Goal: Information Seeking & Learning: Learn about a topic

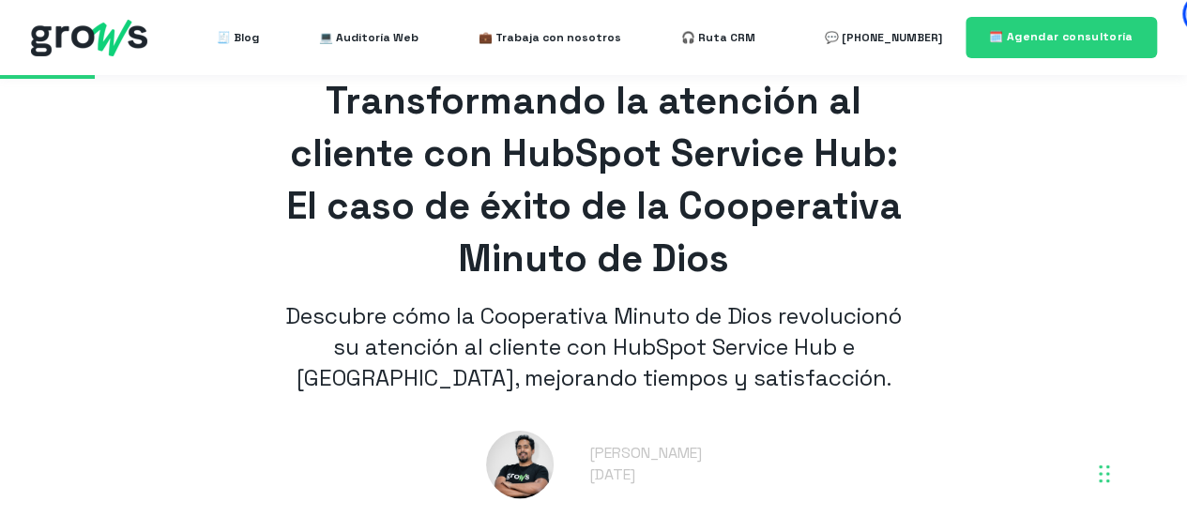
scroll to position [601, 0]
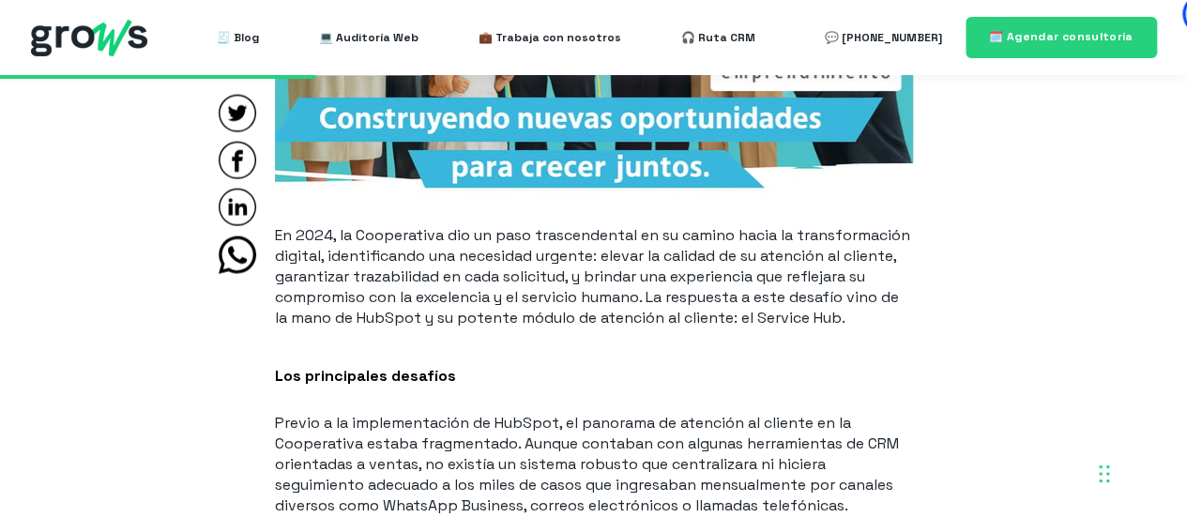
scroll to position [2006, 0]
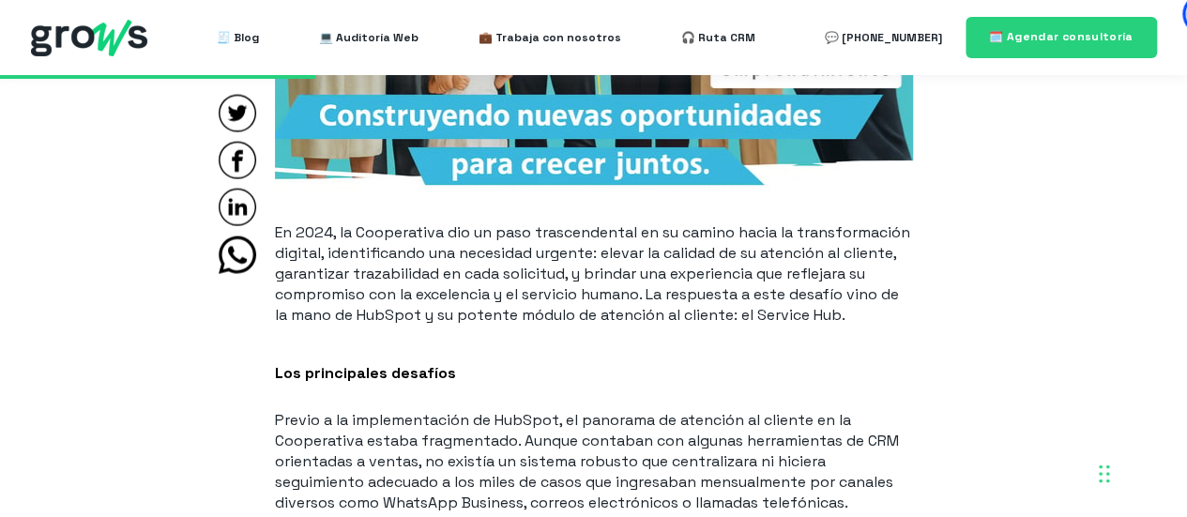
click at [618, 246] on p "En 2024, la Cooperativa dio un paso trascendental en su camino hacia la transfo…" at bounding box center [594, 273] width 638 height 103
drag, startPoint x: 537, startPoint y: 303, endPoint x: 1024, endPoint y: 299, distance: 487.2
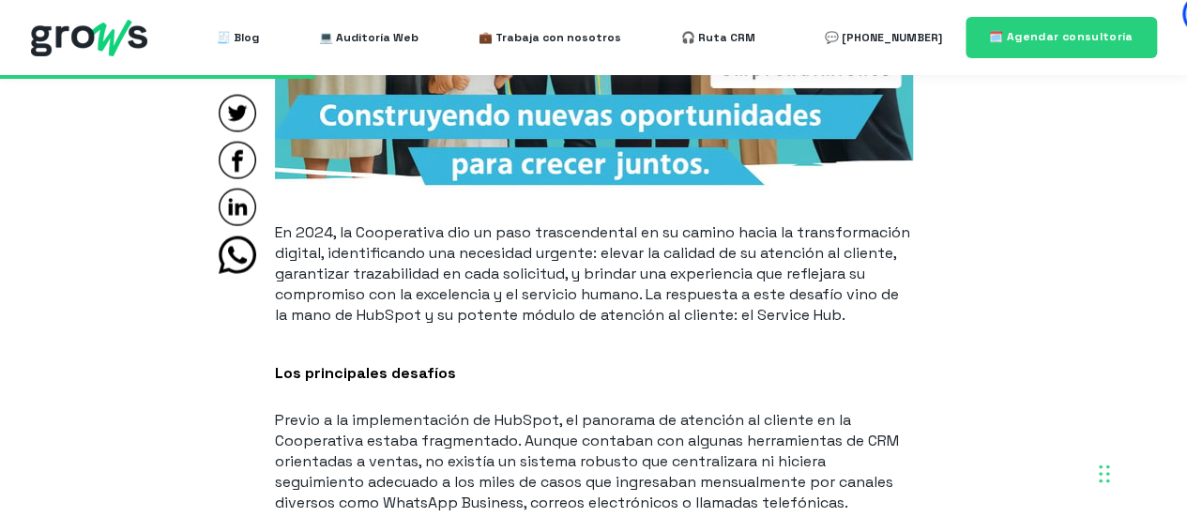
drag, startPoint x: 1024, startPoint y: 299, endPoint x: 1140, endPoint y: 244, distance: 128.0
click at [660, 251] on p "En 2024, la Cooperativa dio un paso trascendental en su camino hacia la transfo…" at bounding box center [594, 273] width 638 height 103
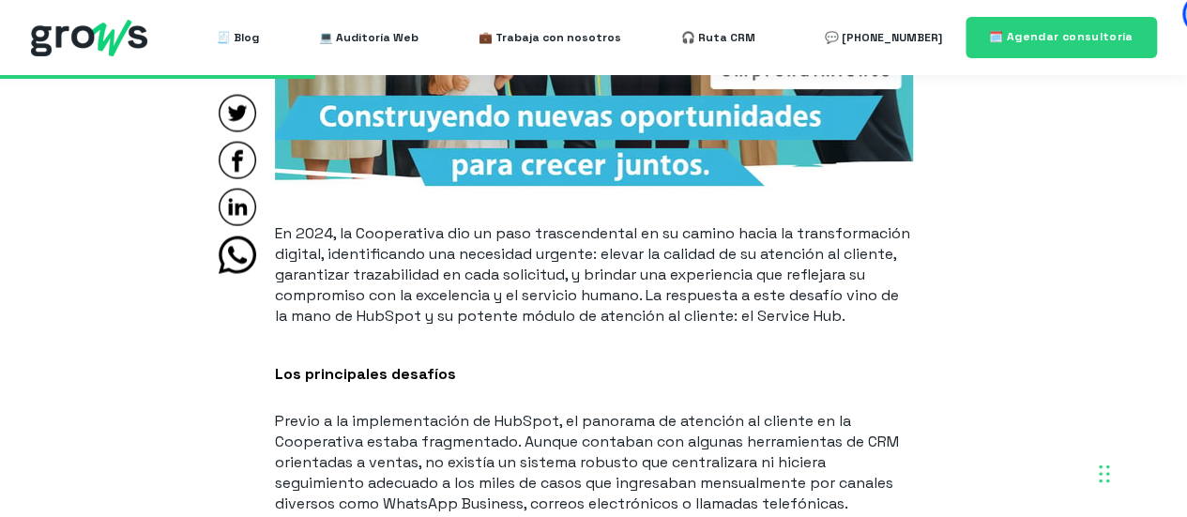
click at [771, 279] on p "En 2024, la Cooperativa dio un paso trascendental en su camino hacia la transfo…" at bounding box center [594, 274] width 638 height 103
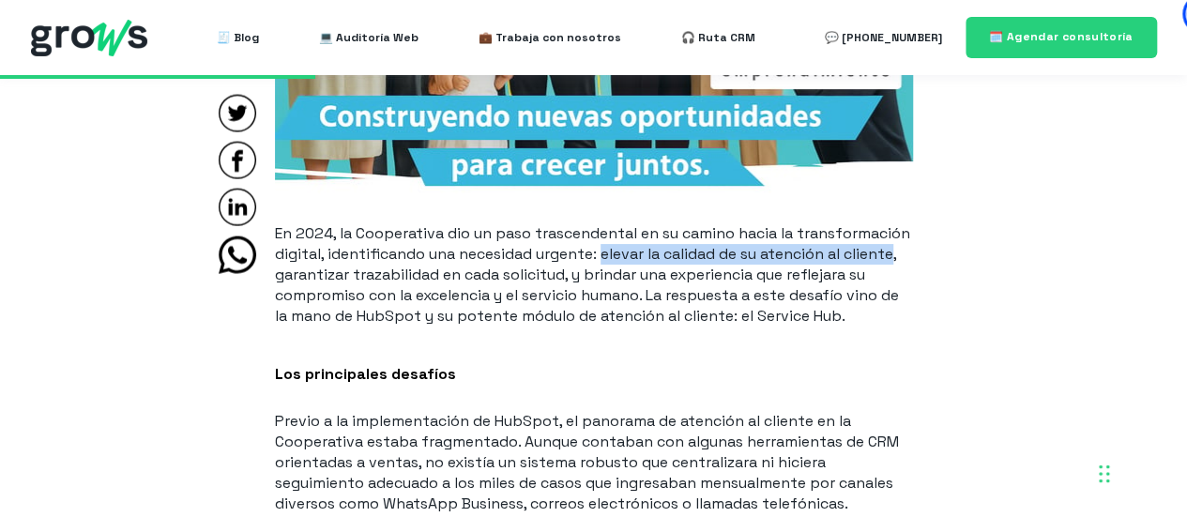
drag, startPoint x: 603, startPoint y: 251, endPoint x: 719, endPoint y: 283, distance: 120.7
click at [901, 263] on p "En 2024, la Cooperativa dio un paso trascendental en su camino hacia la transfo…" at bounding box center [594, 274] width 638 height 103
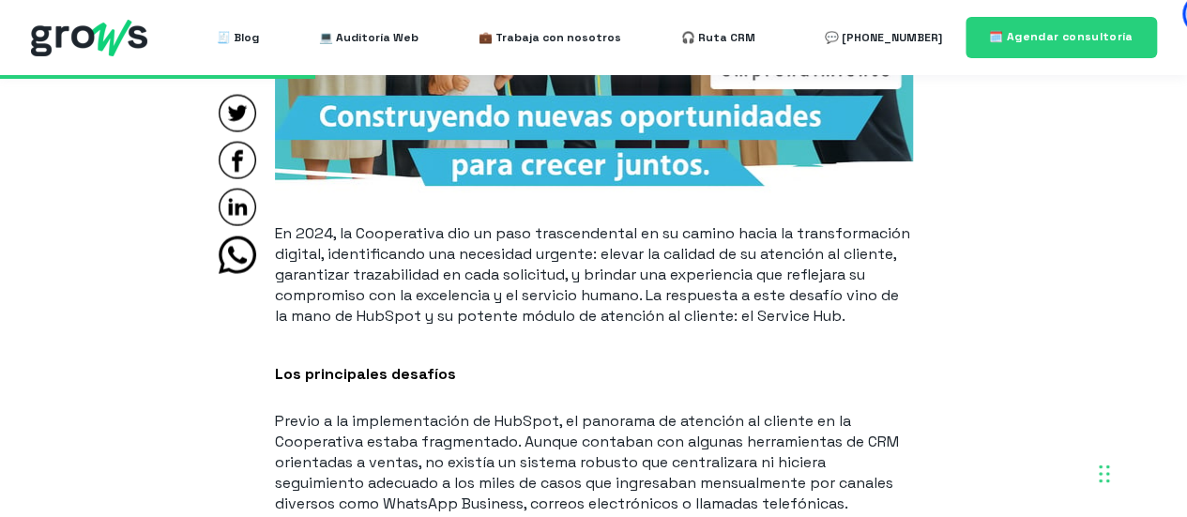
click at [621, 313] on p "En 2024, la Cooperativa dio un paso trascendental en su camino hacia la transfo…" at bounding box center [594, 274] width 638 height 103
click at [727, 348] on h2 "Los principales desafíos" at bounding box center [594, 369] width 638 height 42
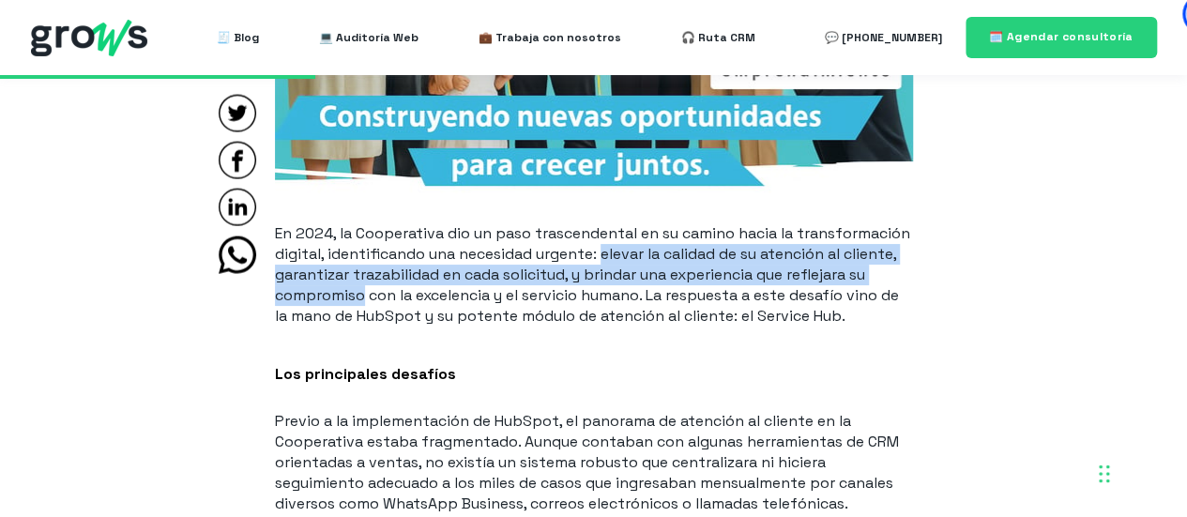
drag, startPoint x: 362, startPoint y: 295, endPoint x: 604, endPoint y: 254, distance: 245.5
click at [604, 254] on p "En 2024, la Cooperativa dio un paso trascendental en su camino hacia la transfo…" at bounding box center [594, 274] width 638 height 103
copy p "elevar la calidad de su atención al cliente, garantizar trazabilidad en cada so…"
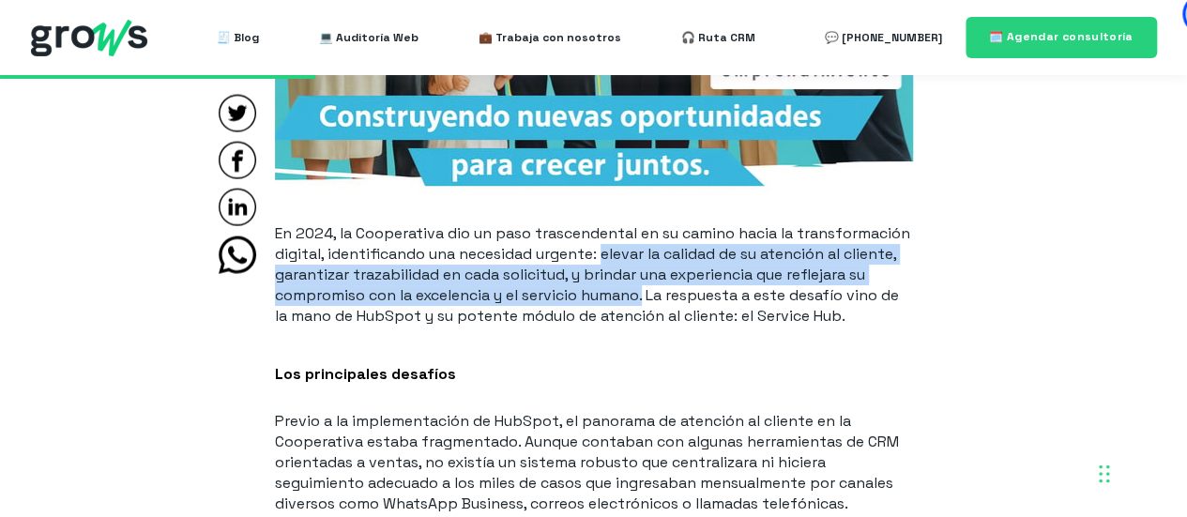
drag, startPoint x: 606, startPoint y: 252, endPoint x: 647, endPoint y: 293, distance: 57.7
click at [647, 293] on p "En 2024, la Cooperativa dio un paso trascendental en su camino hacia la transfo…" at bounding box center [594, 274] width 638 height 103
copy p "elevar la calidad de su atención al cliente, garantizar trazabilidad en cada so…"
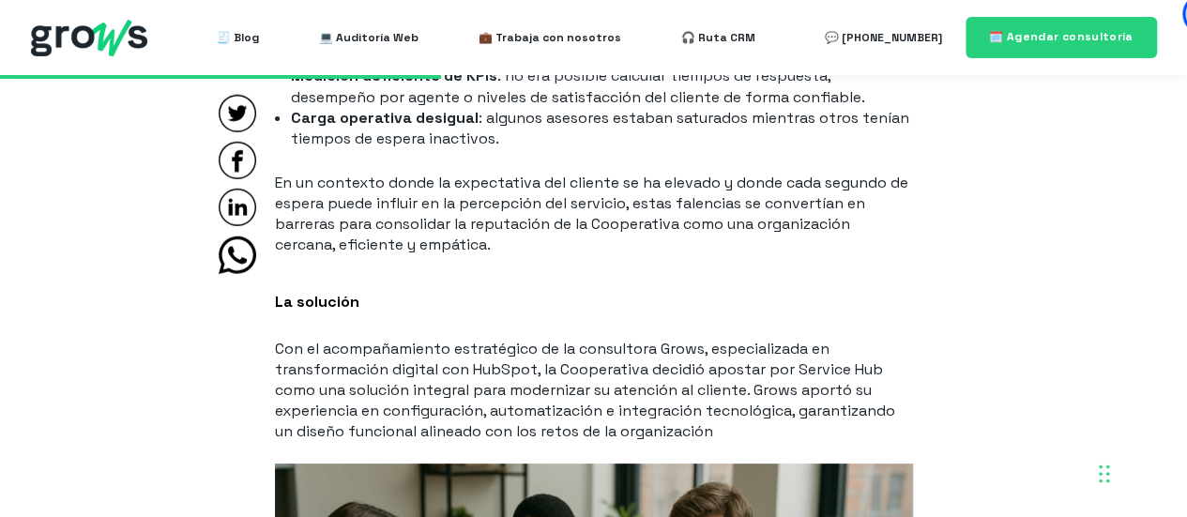
scroll to position [2568, 0]
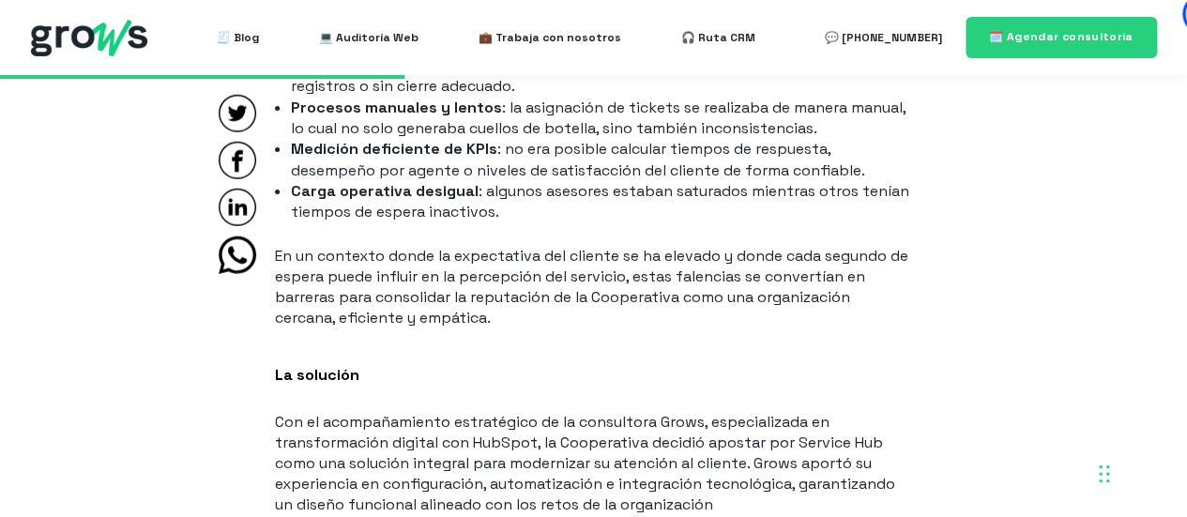
click at [712, 376] on h2 "La solución" at bounding box center [594, 370] width 638 height 42
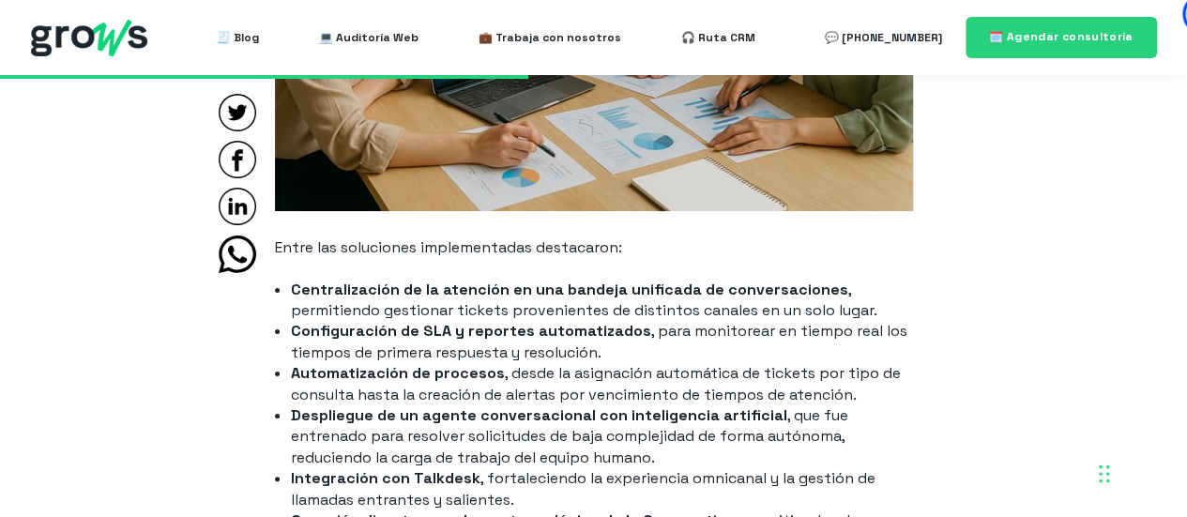
scroll to position [3413, 0]
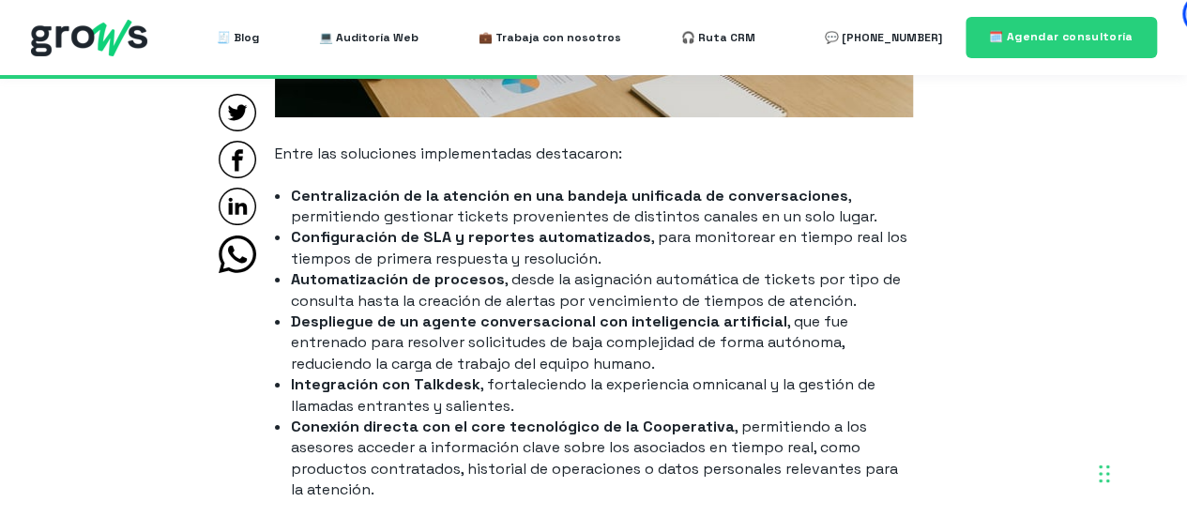
click at [443, 368] on li "Despliegue de un agente conversacional con inteligencia artificial , que fue en…" at bounding box center [601, 343] width 621 height 63
click at [614, 359] on li "Despliegue de un agente conversacional con inteligencia artificial , que fue en…" at bounding box center [601, 343] width 621 height 63
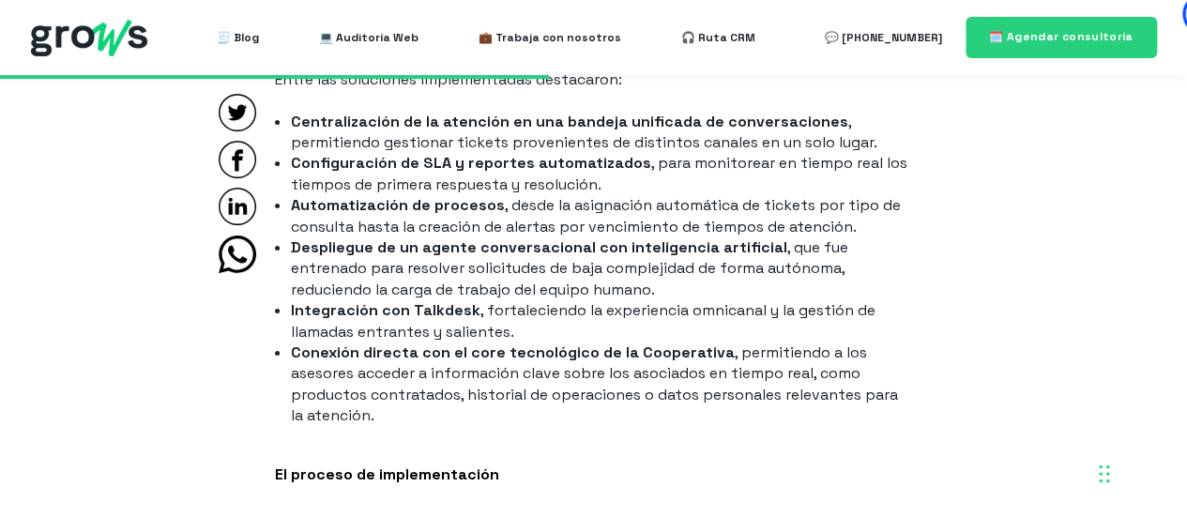
scroll to position [3474, 0]
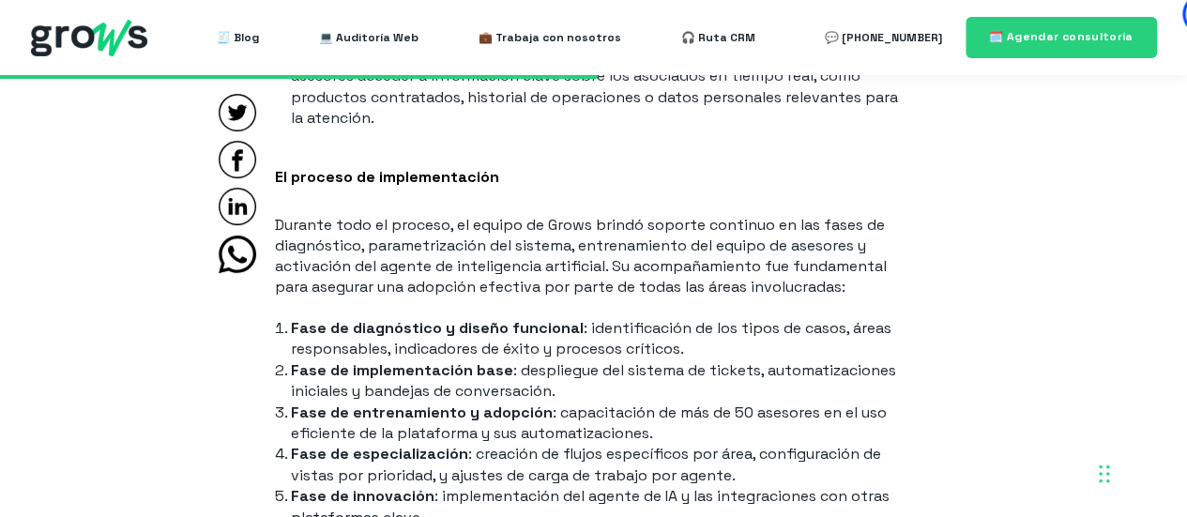
scroll to position [3801, 0]
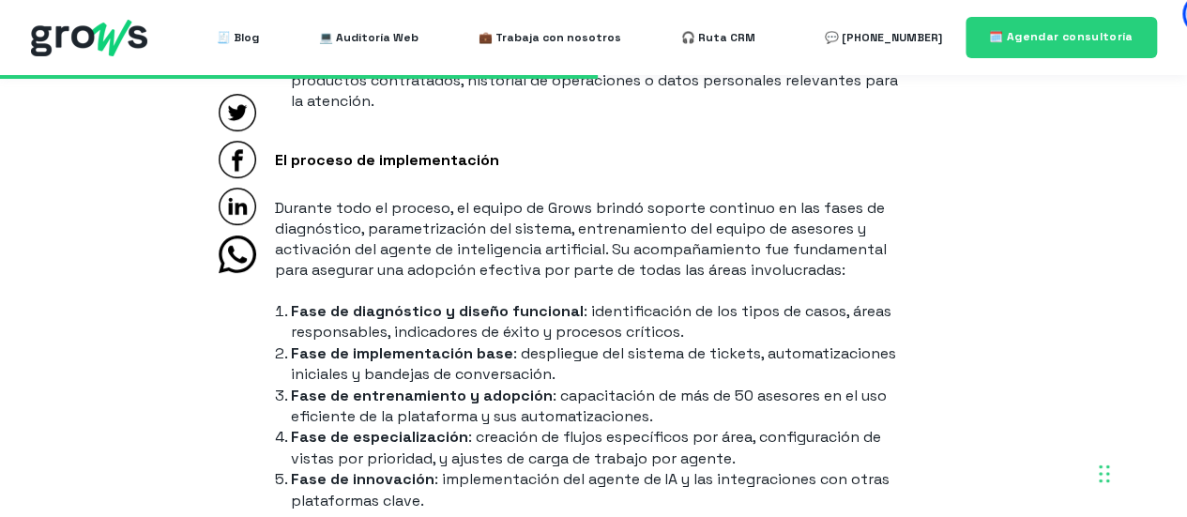
click at [1109, 162] on article "Caso de éxito - 7 min Transformando la atención al cliente con HubSpot Service …" at bounding box center [594, 484] width 1126 height 7445
click at [1072, 219] on article "Caso de éxito - 7 min Transformando la atención al cliente con HubSpot Service …" at bounding box center [594, 484] width 1126 height 7445
click at [1128, 132] on article "Caso de éxito - 7 min Transformando la atención al cliente con HubSpot Service …" at bounding box center [594, 484] width 1126 height 7445
drag, startPoint x: 993, startPoint y: 210, endPoint x: 977, endPoint y: 183, distance: 31.6
click at [993, 206] on article "Caso de éxito - 7 min Transformando la atención al cliente con HubSpot Service …" at bounding box center [594, 484] width 1126 height 7445
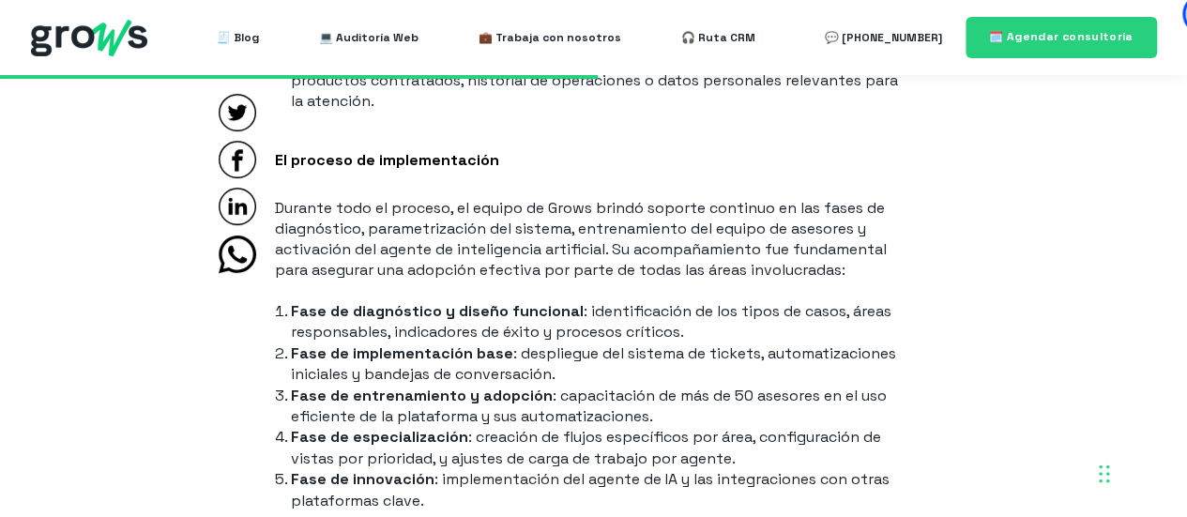
click at [638, 344] on li "Fase de implementación base : despliegue del sistema de tickets, automatizacion…" at bounding box center [601, 365] width 621 height 42
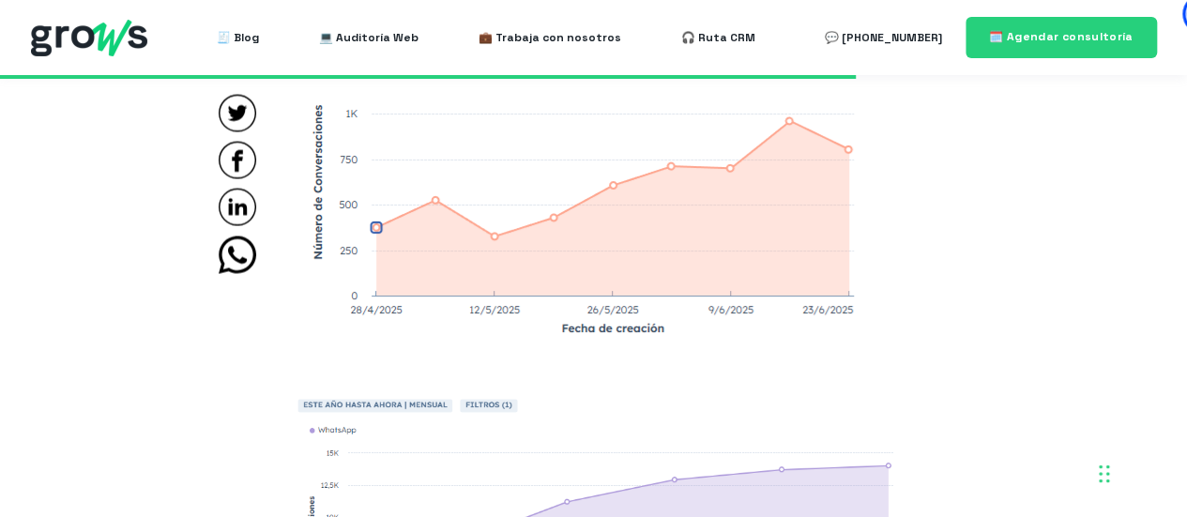
scroll to position [5397, 0]
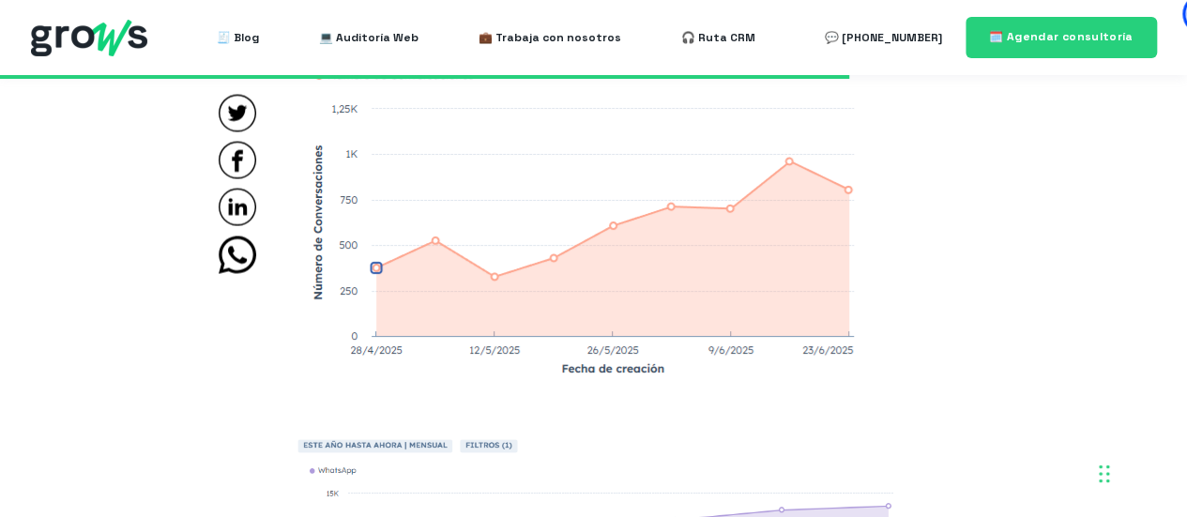
click at [736, 288] on img at bounding box center [588, 188] width 595 height 390
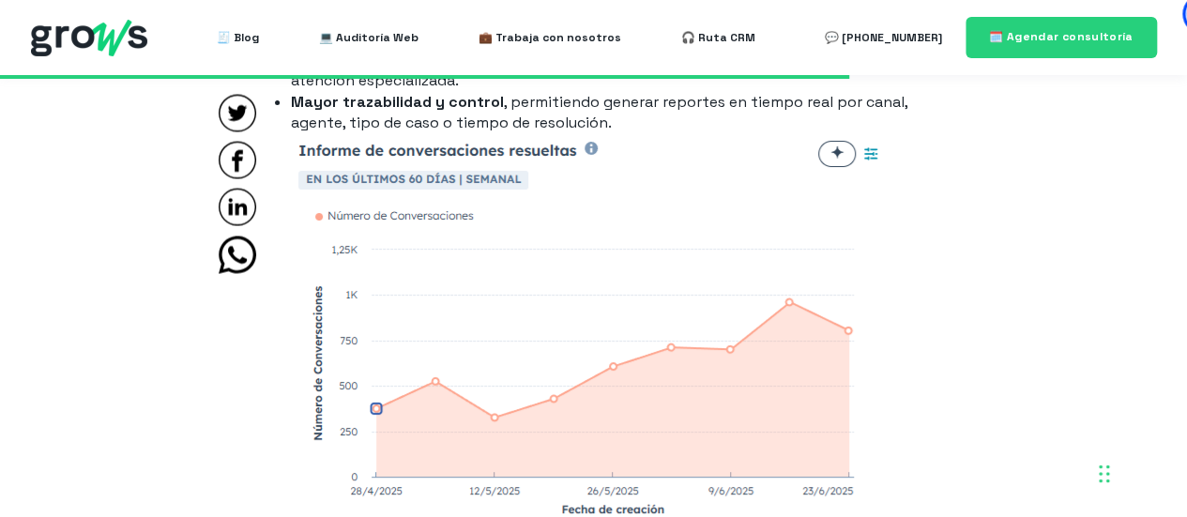
scroll to position [5209, 0]
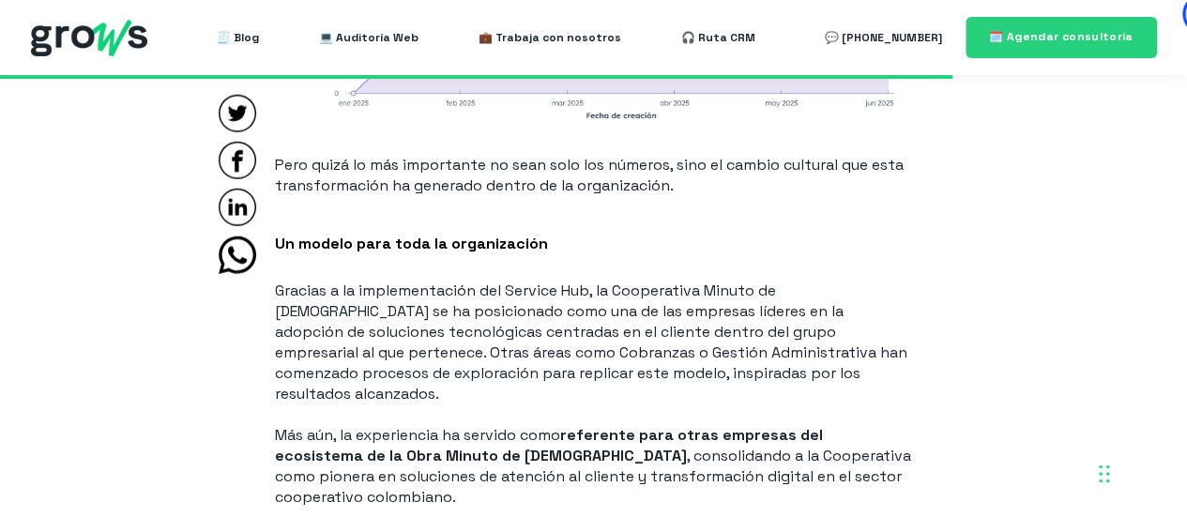
scroll to position [5960, 0]
